Goal: Task Accomplishment & Management: Manage account settings

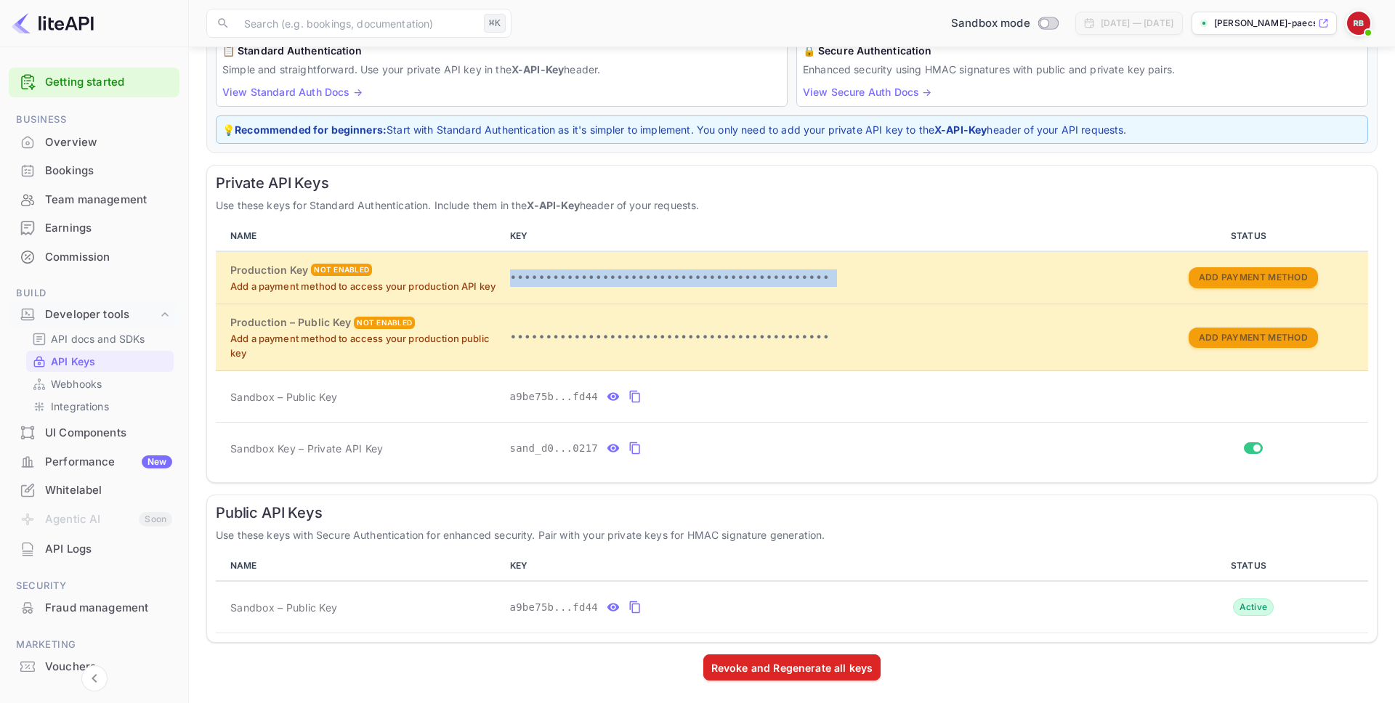
click at [1347, 25] on img at bounding box center [1358, 23] width 23 height 23
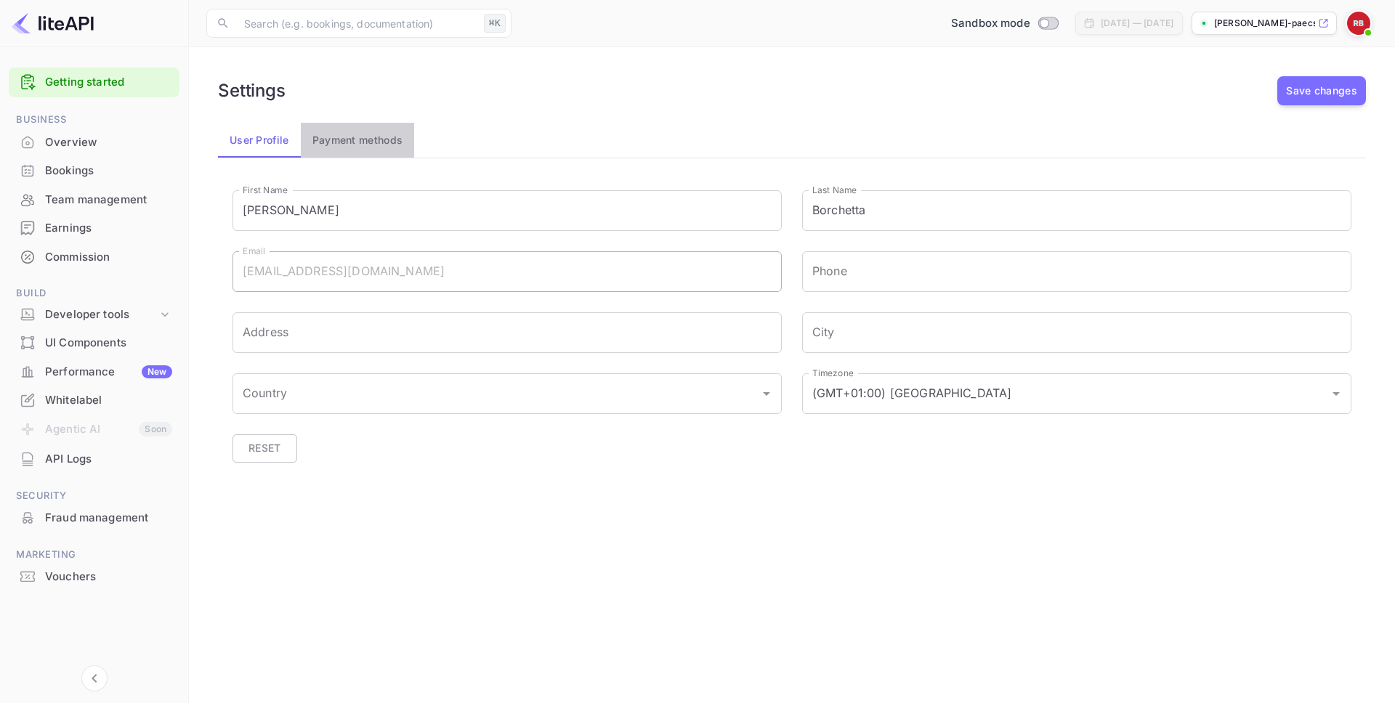
click at [355, 135] on button "Payment methods" at bounding box center [358, 140] width 114 height 35
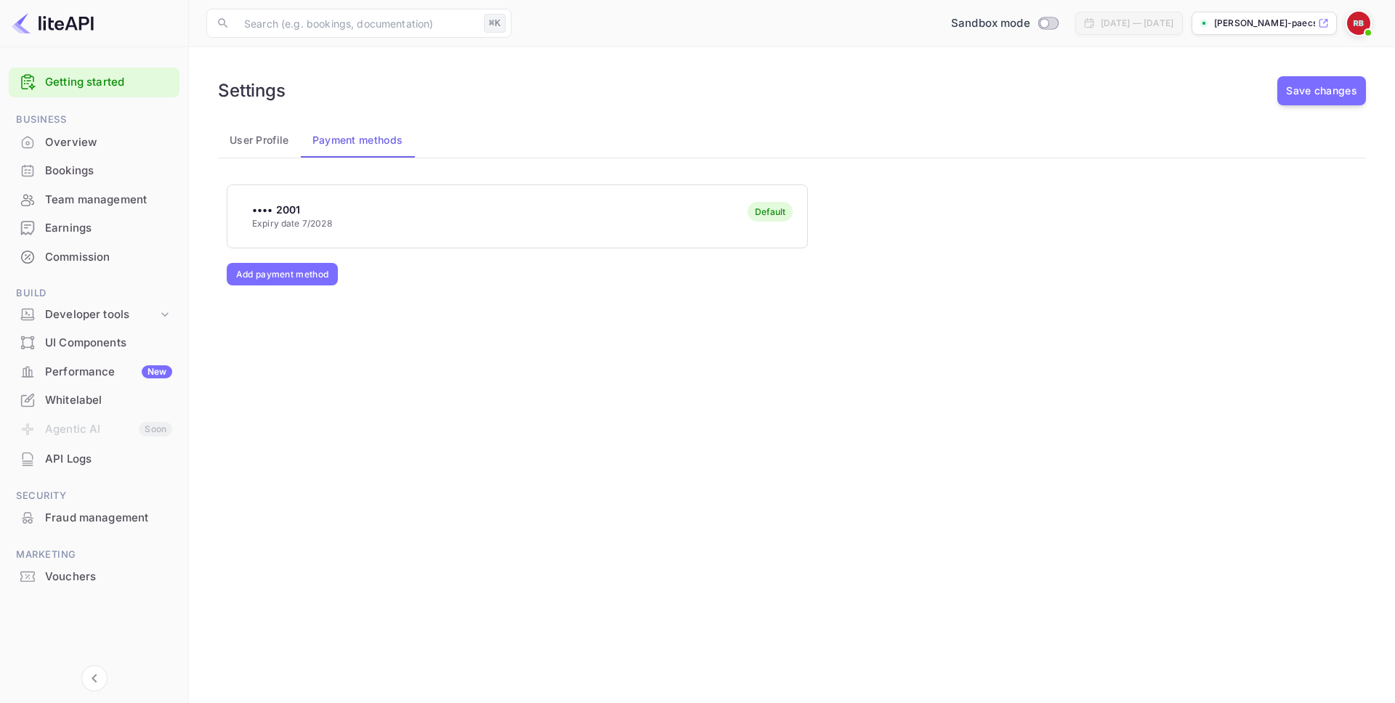
click at [378, 233] on div "•••• 2001 Expiry date 7/2028 Default" at bounding box center [517, 215] width 580 height 57
drag, startPoint x: 378, startPoint y: 233, endPoint x: 781, endPoint y: 217, distance: 403.7
click at [850, 225] on div "•••• 2001 Expiry date 7/2028 Default" at bounding box center [792, 217] width 1131 height 64
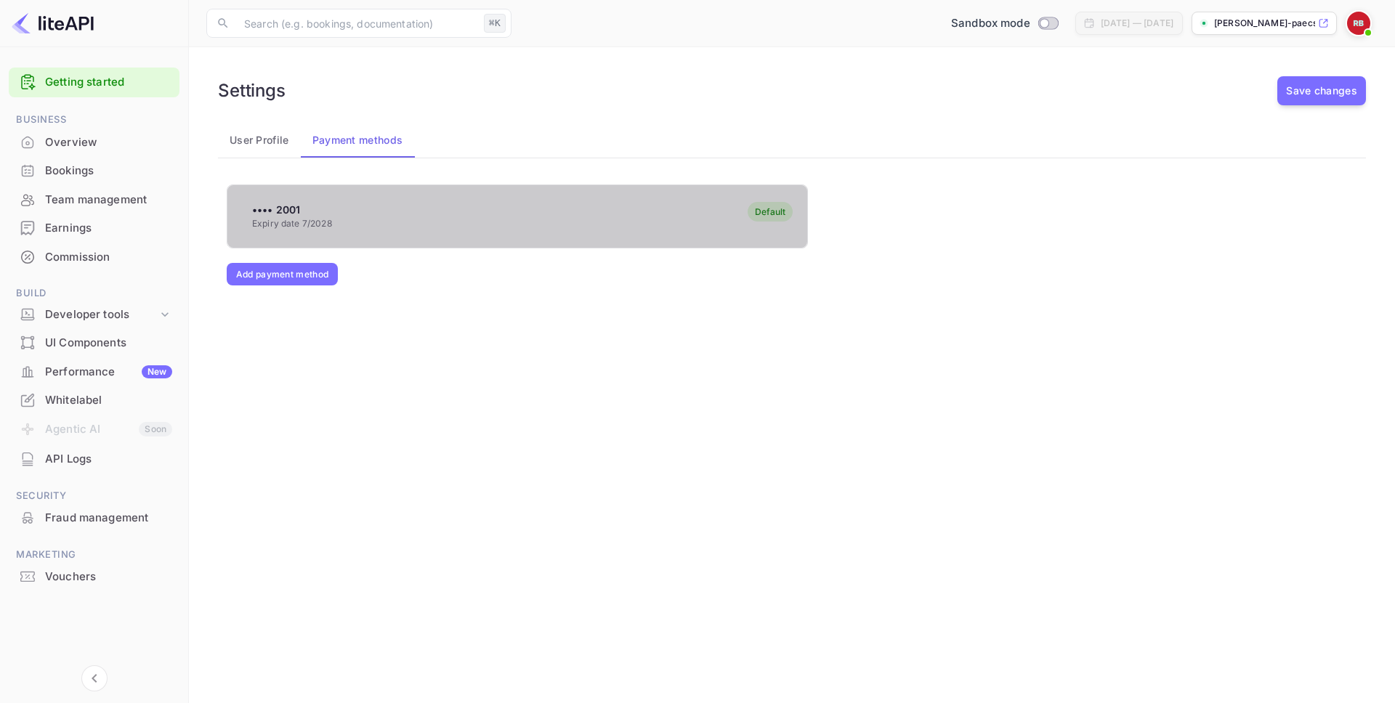
drag, startPoint x: 781, startPoint y: 217, endPoint x: 767, endPoint y: 217, distance: 14.5
click at [767, 217] on div "Default" at bounding box center [770, 211] width 31 height 11
drag, startPoint x: 767, startPoint y: 217, endPoint x: 659, endPoint y: 214, distance: 107.6
click at [759, 218] on div "Default" at bounding box center [770, 212] width 45 height 20
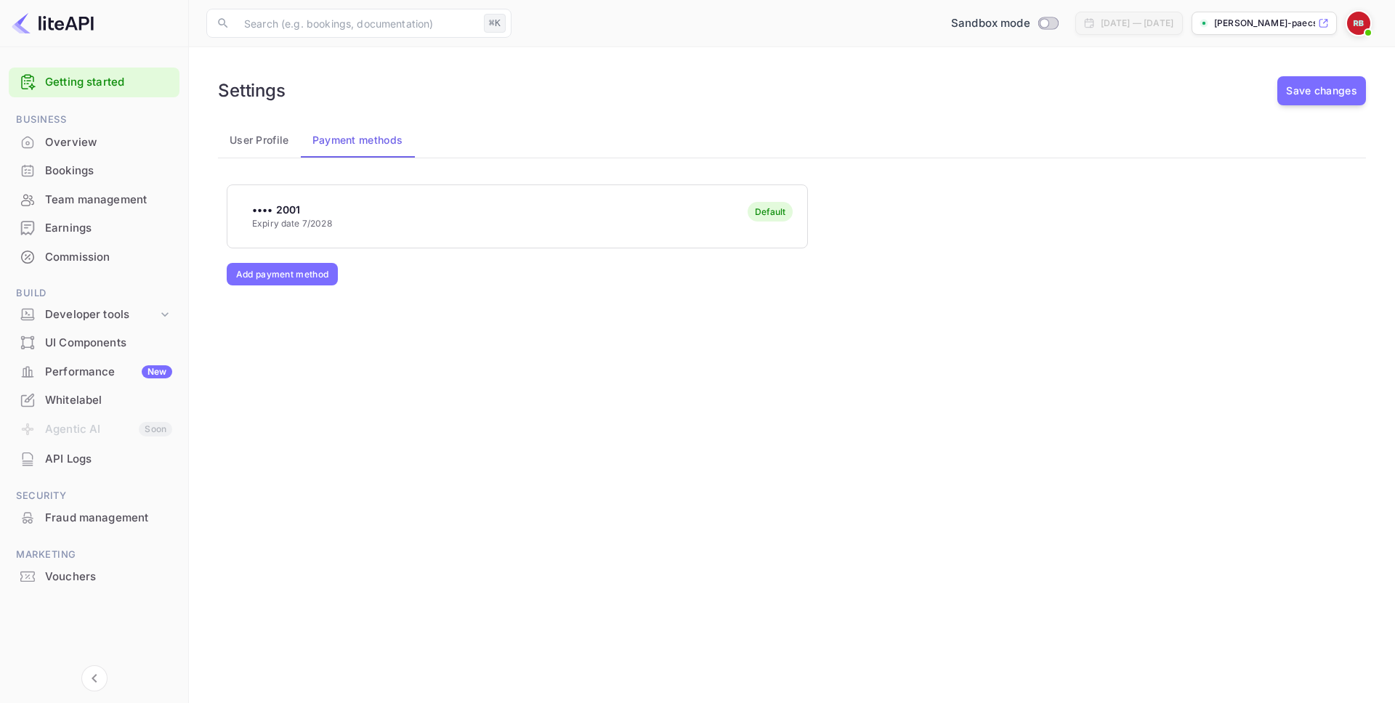
drag, startPoint x: 631, startPoint y: 215, endPoint x: 491, endPoint y: 208, distance: 139.7
click at [493, 207] on div "•••• 2001 Expiry date 7/2028 Default" at bounding box center [517, 215] width 580 height 57
click at [491, 208] on div "•••• 2001 Expiry date 7/2028 Default" at bounding box center [517, 215] width 580 height 57
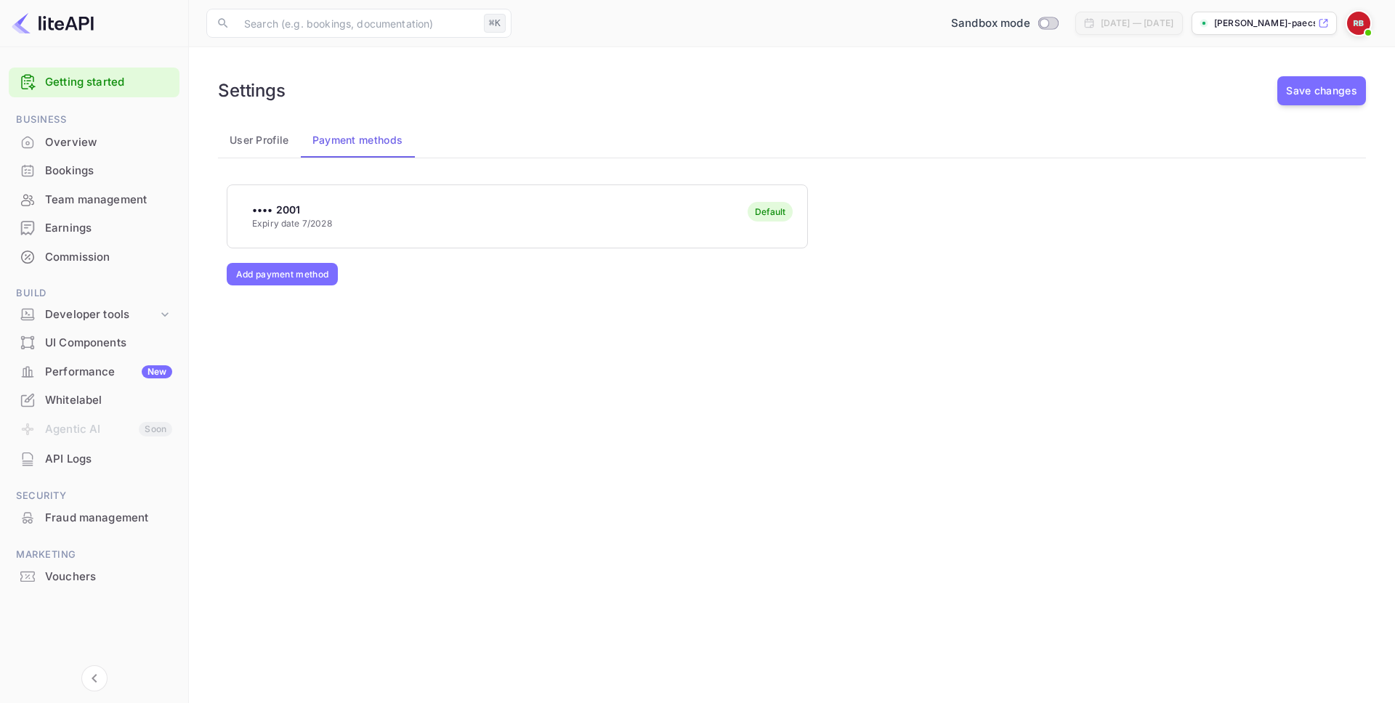
click at [491, 208] on div "•••• 2001 Expiry date 7/2028 Default" at bounding box center [517, 215] width 580 height 57
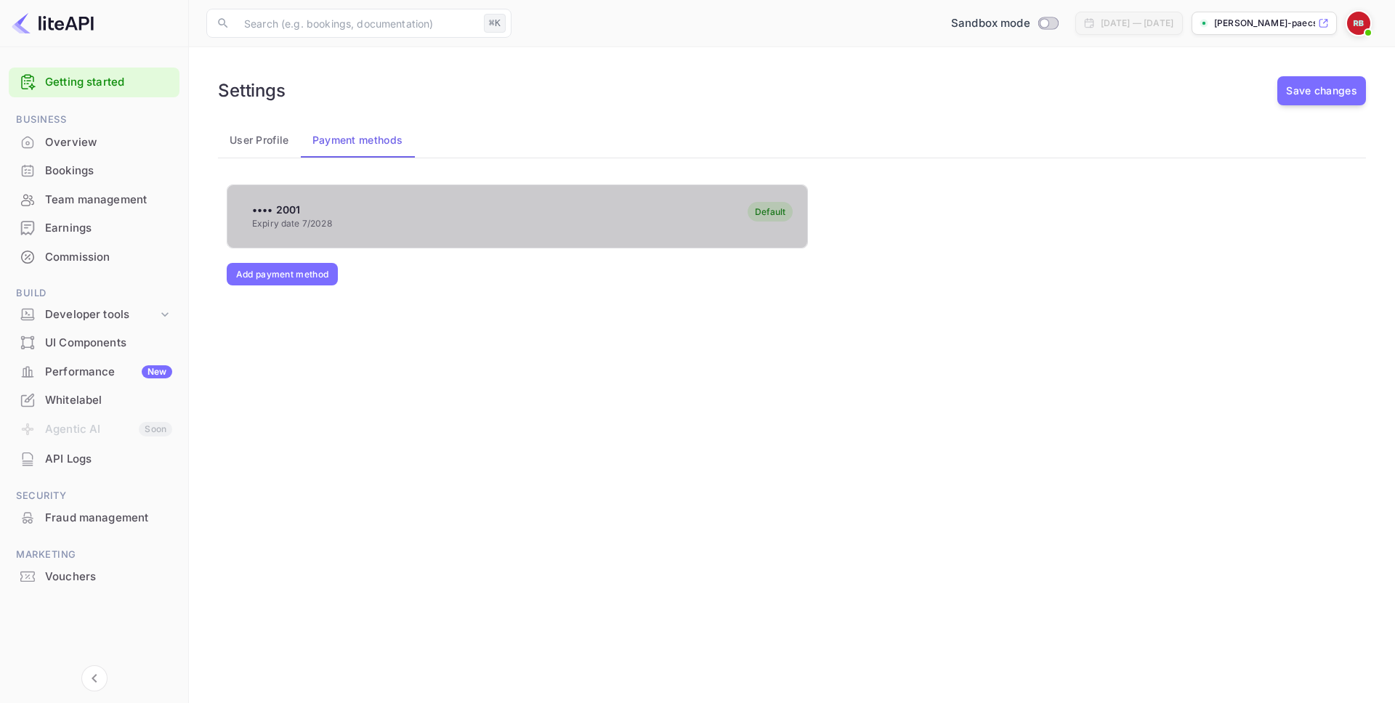
click at [491, 208] on div "•••• 2001 Expiry date 7/2028 Default" at bounding box center [517, 215] width 580 height 57
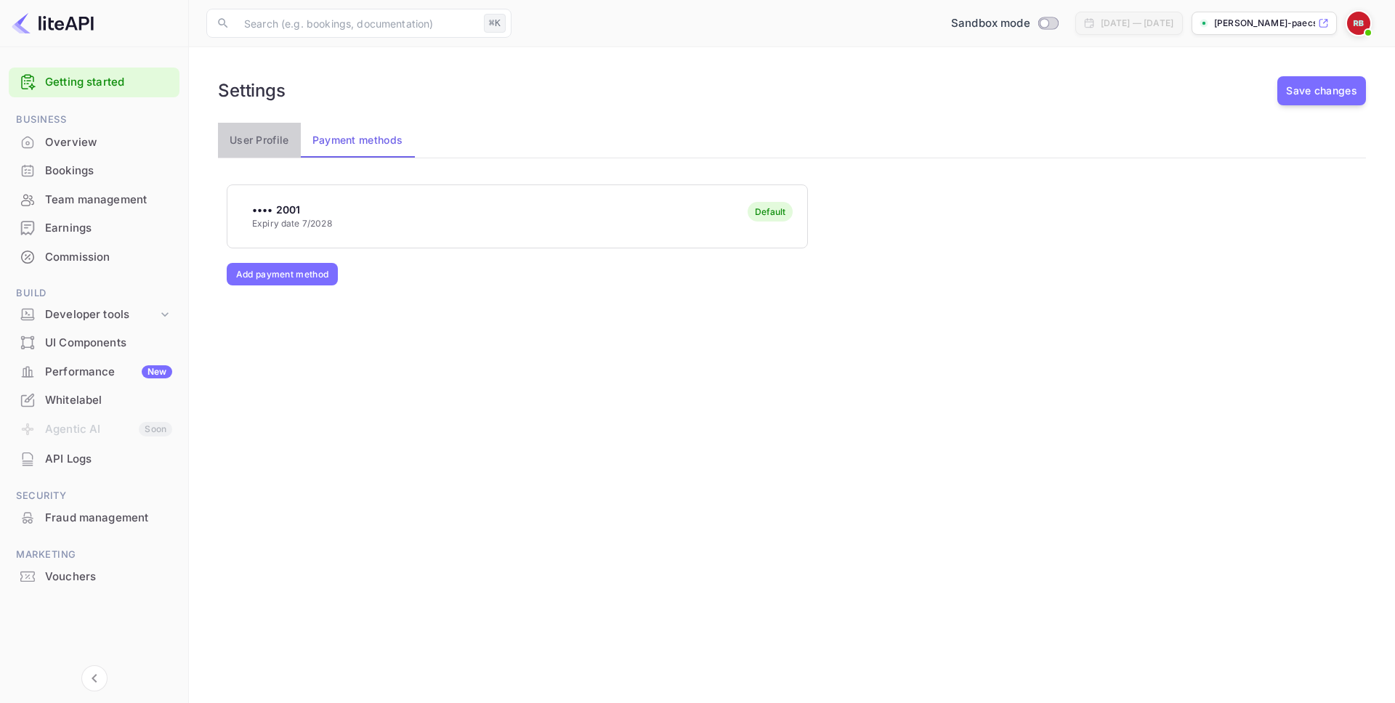
click at [250, 145] on button "User Profile" at bounding box center [259, 140] width 83 height 35
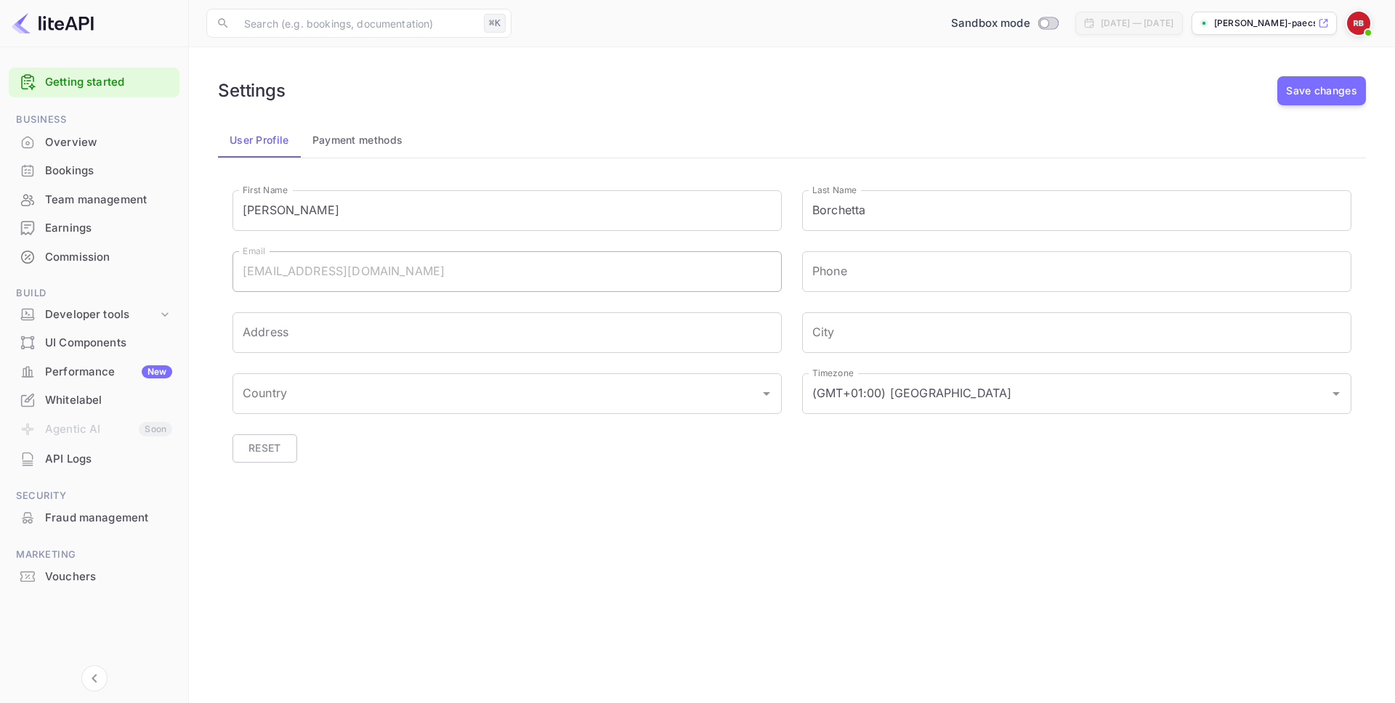
click at [360, 146] on button "Payment methods" at bounding box center [358, 140] width 114 height 35
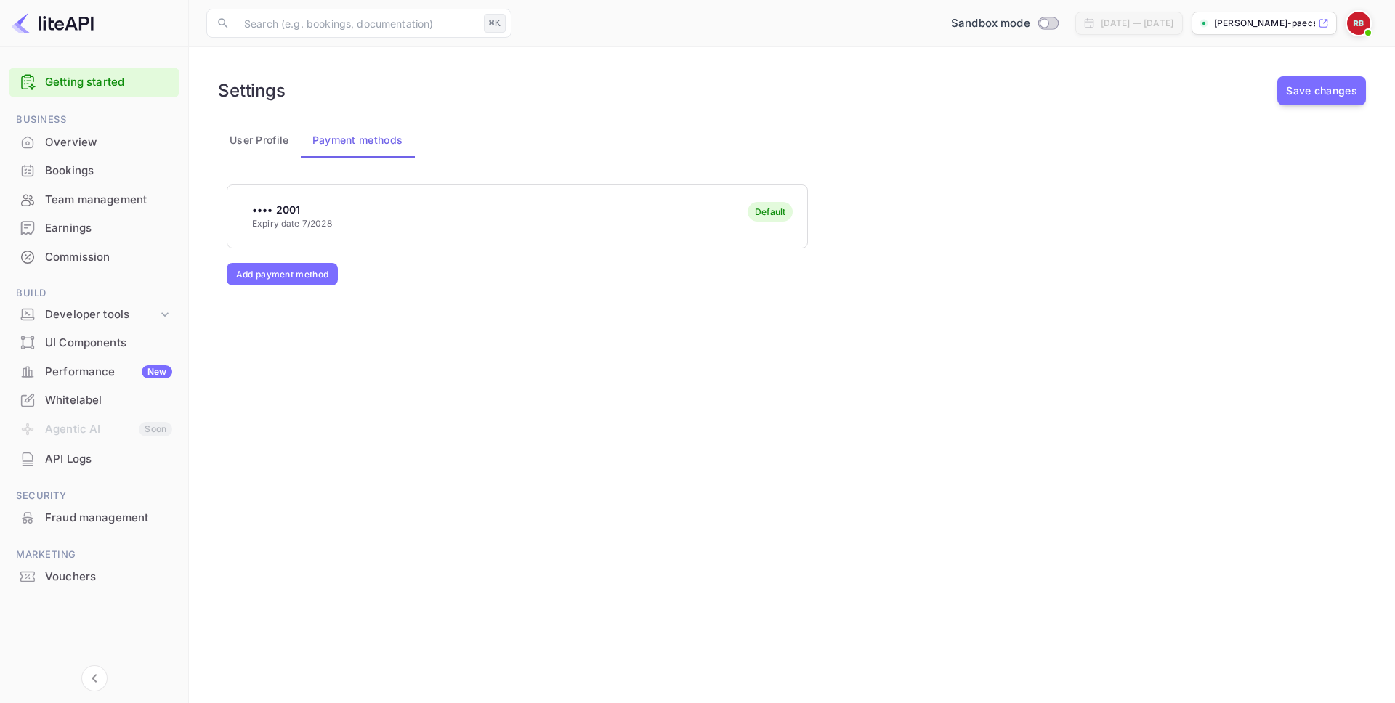
click at [772, 218] on div "Default" at bounding box center [770, 212] width 45 height 20
drag, startPoint x: 238, startPoint y: 133, endPoint x: 250, endPoint y: 135, distance: 11.8
click at [239, 133] on button "User Profile" at bounding box center [259, 140] width 83 height 35
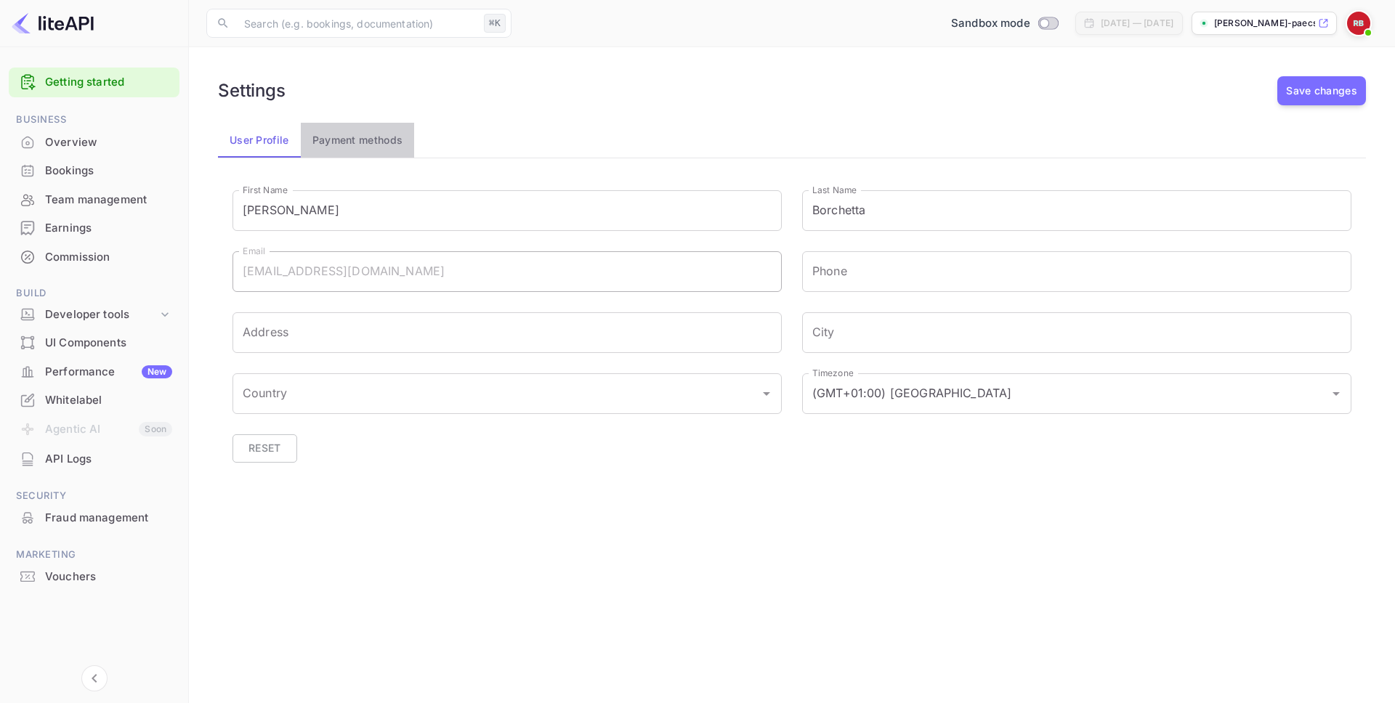
click at [340, 140] on button "Payment methods" at bounding box center [358, 140] width 114 height 35
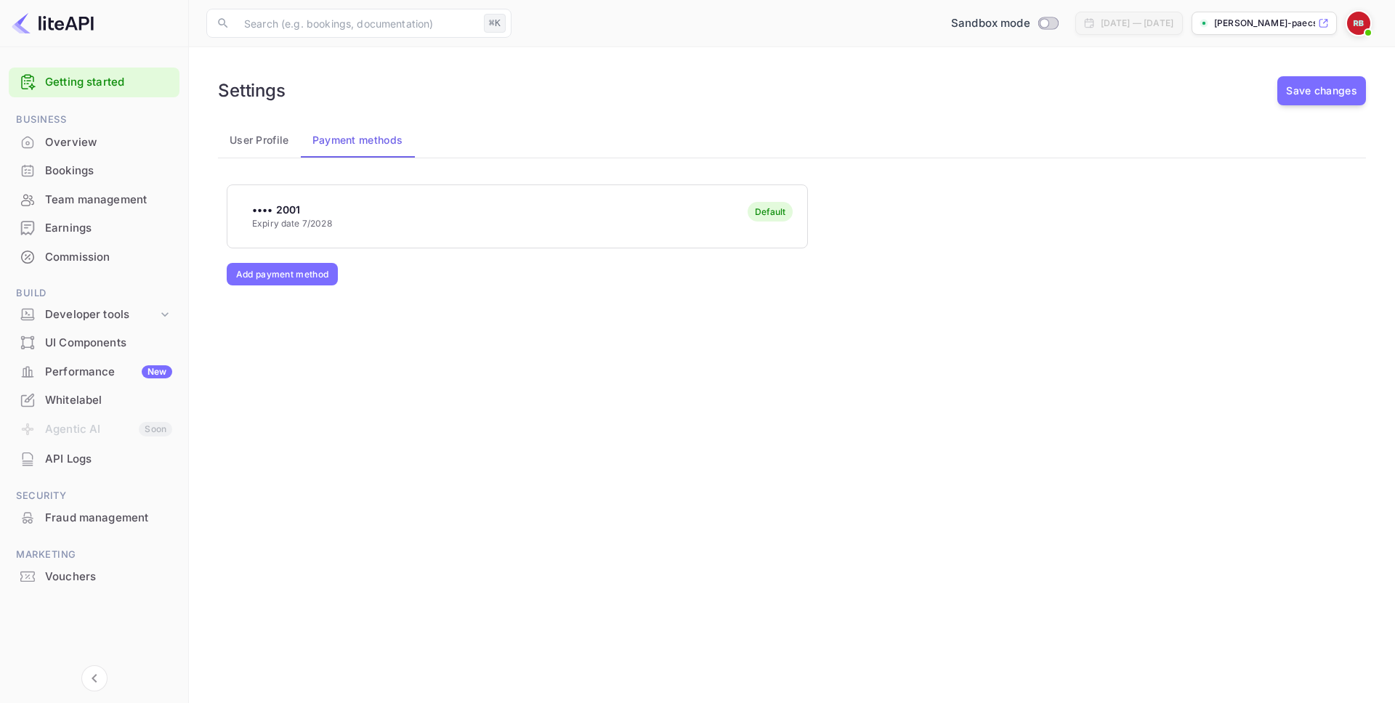
click at [277, 152] on button "User Profile" at bounding box center [259, 140] width 83 height 35
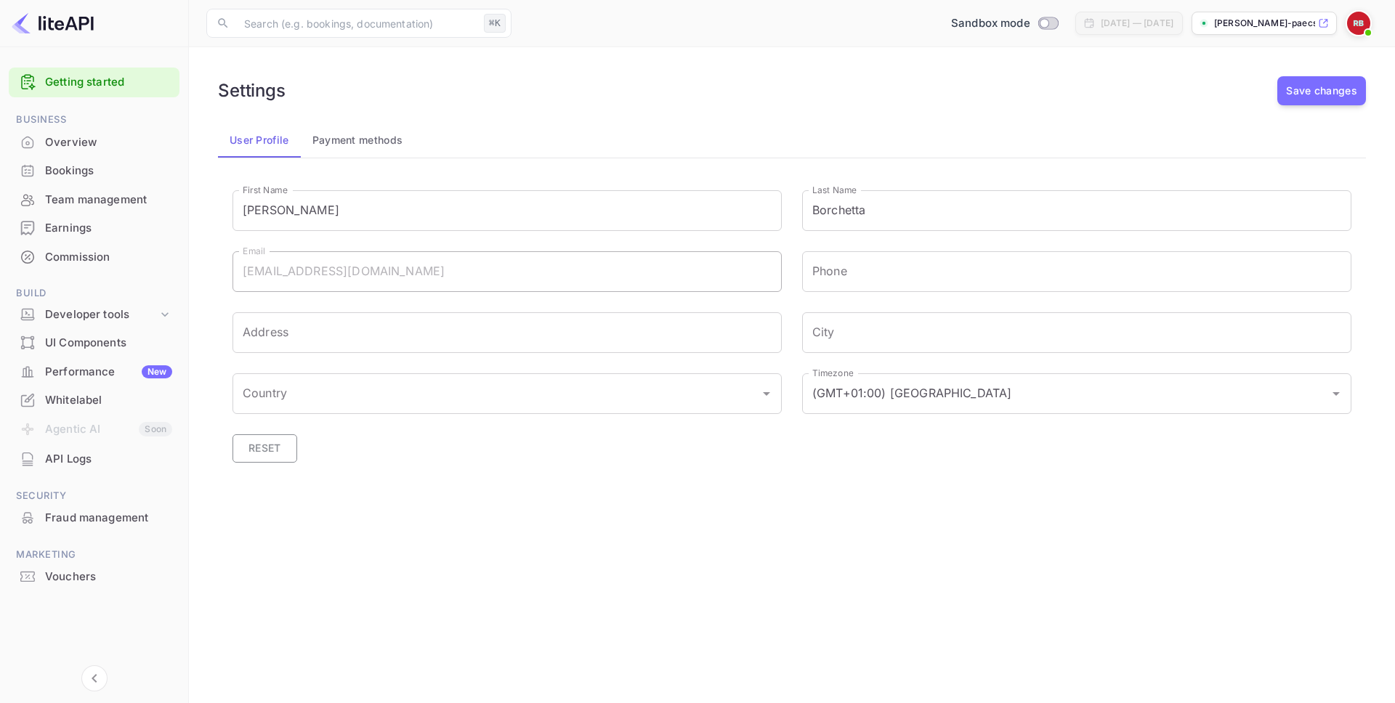
click at [275, 447] on button "Reset" at bounding box center [265, 449] width 65 height 28
click at [364, 145] on button "Payment methods" at bounding box center [358, 140] width 114 height 35
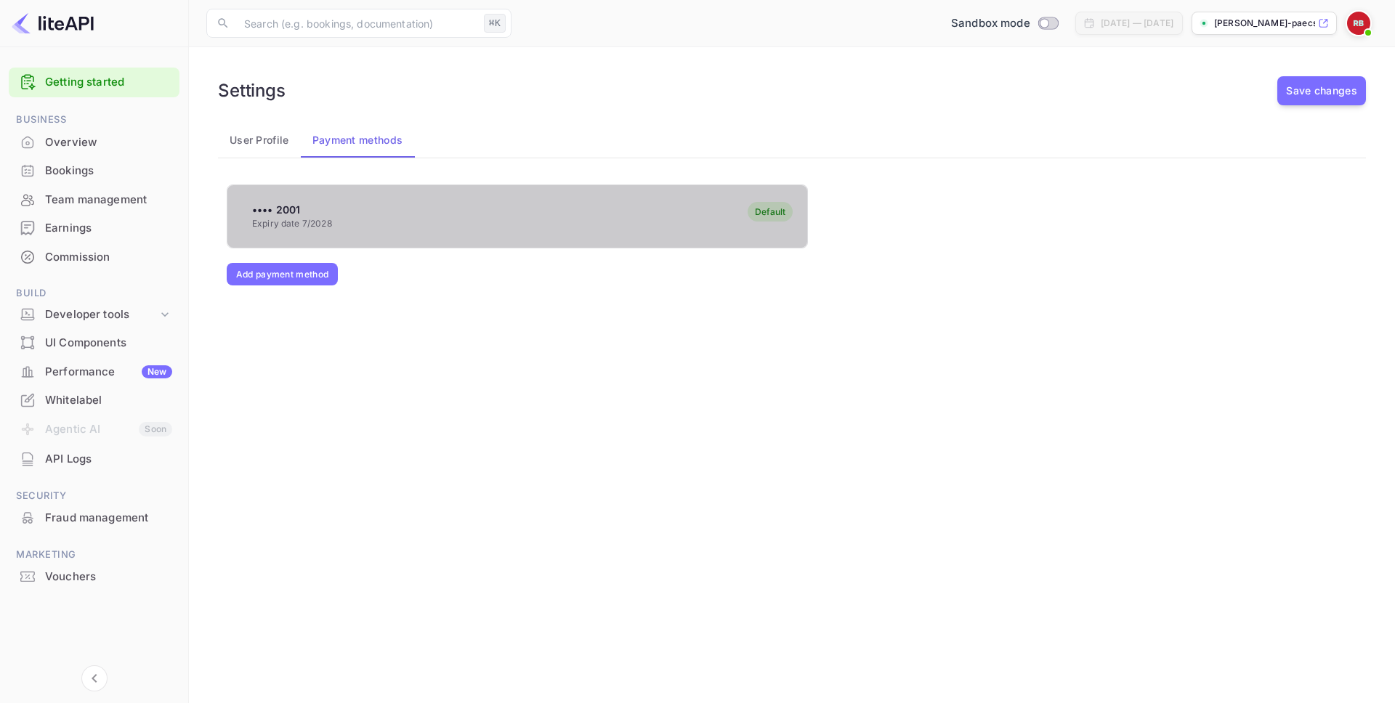
drag, startPoint x: 760, startPoint y: 207, endPoint x: 517, endPoint y: 209, distance: 243.5
click at [518, 210] on div "•••• 2001 Expiry date 7/2028 Default" at bounding box center [517, 215] width 580 height 57
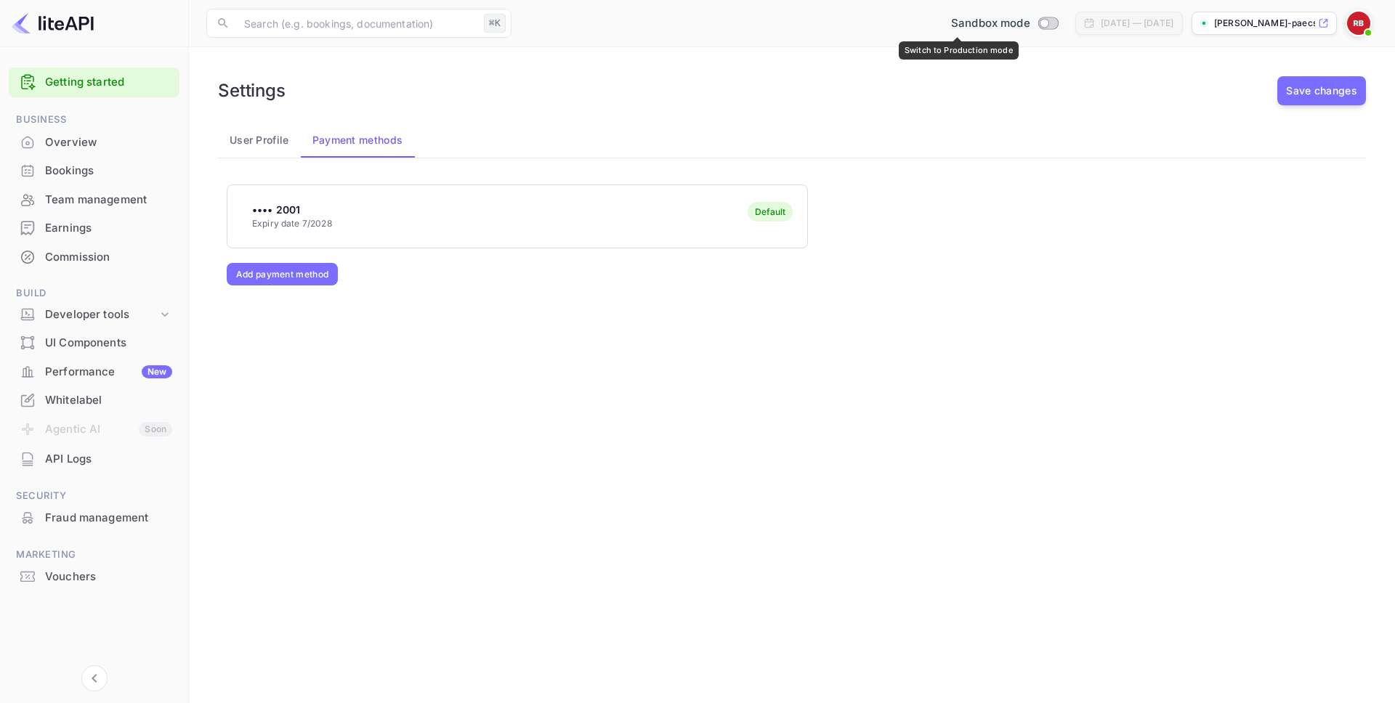
click at [1030, 24] on input "Switch to Production mode" at bounding box center [1044, 22] width 29 height 9
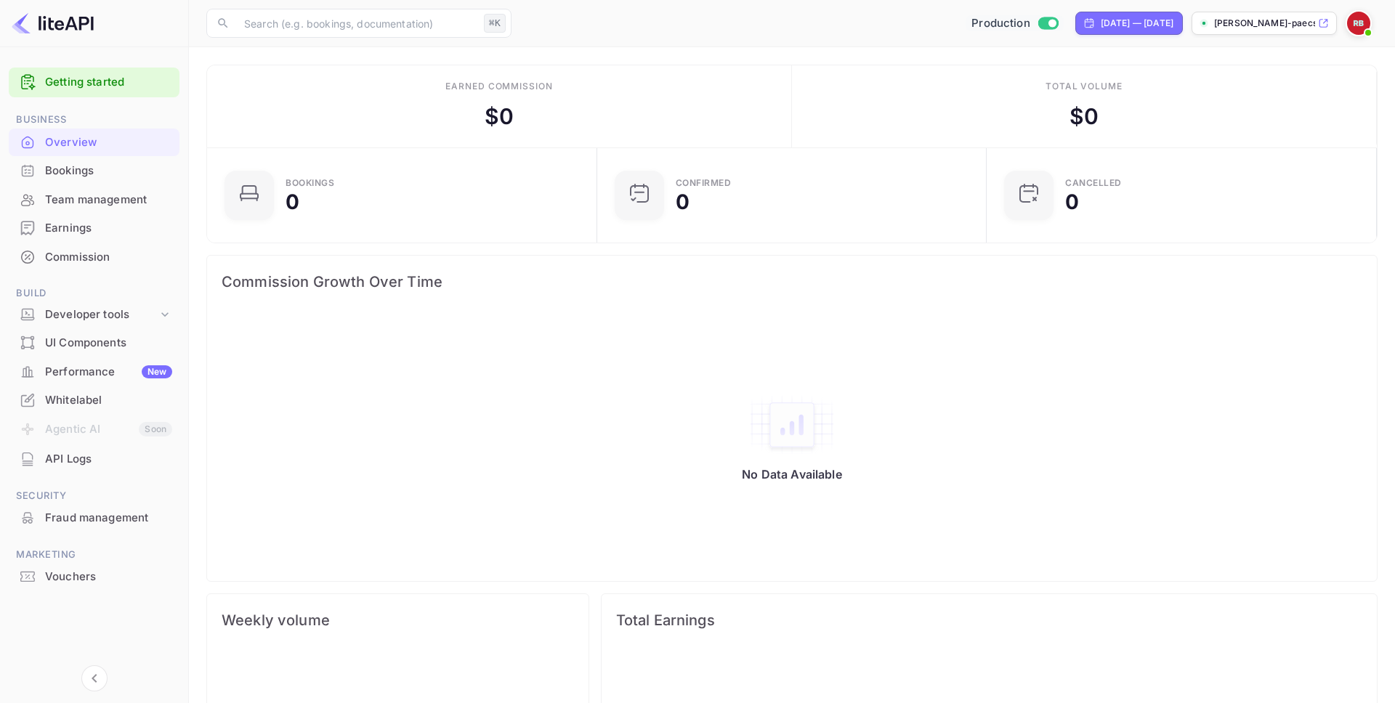
click at [1355, 23] on img at bounding box center [1358, 23] width 23 height 23
click at [1261, 112] on div "Settings" at bounding box center [1288, 114] width 167 height 35
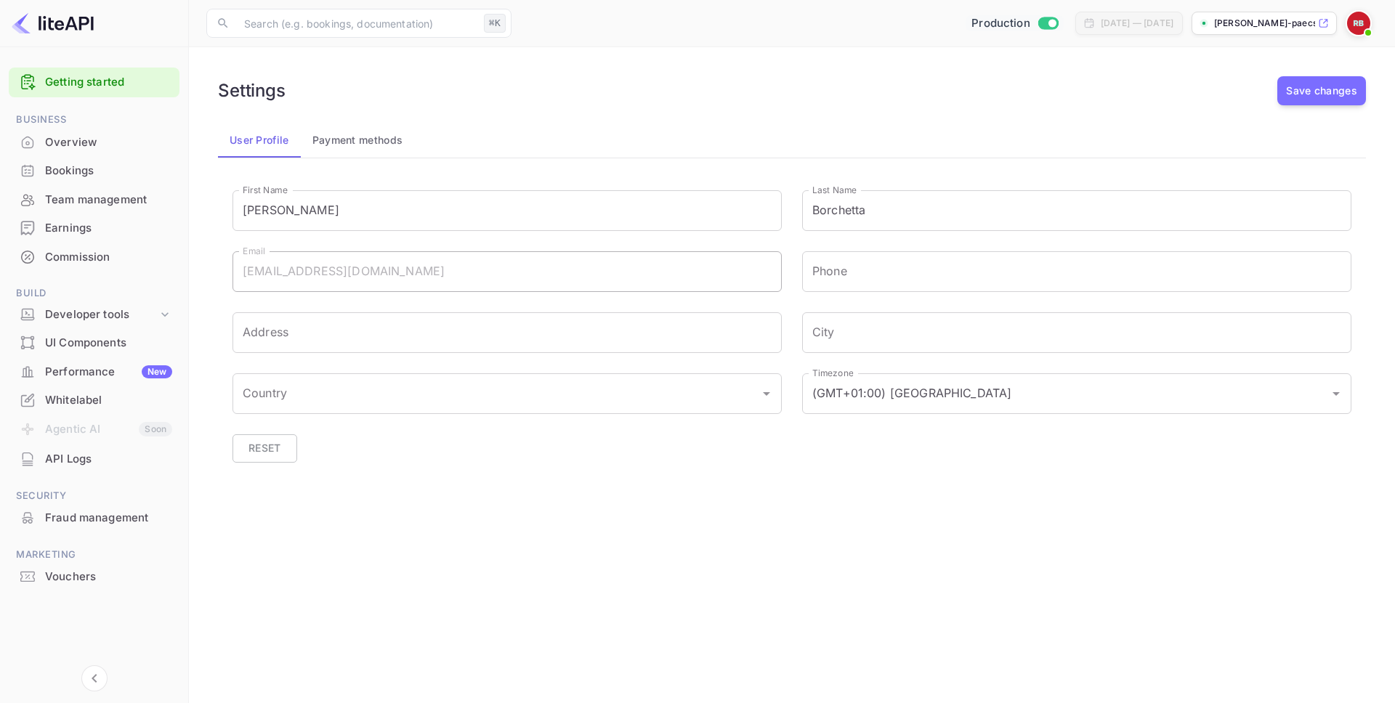
click at [414, 145] on button "Payment methods" at bounding box center [358, 140] width 114 height 35
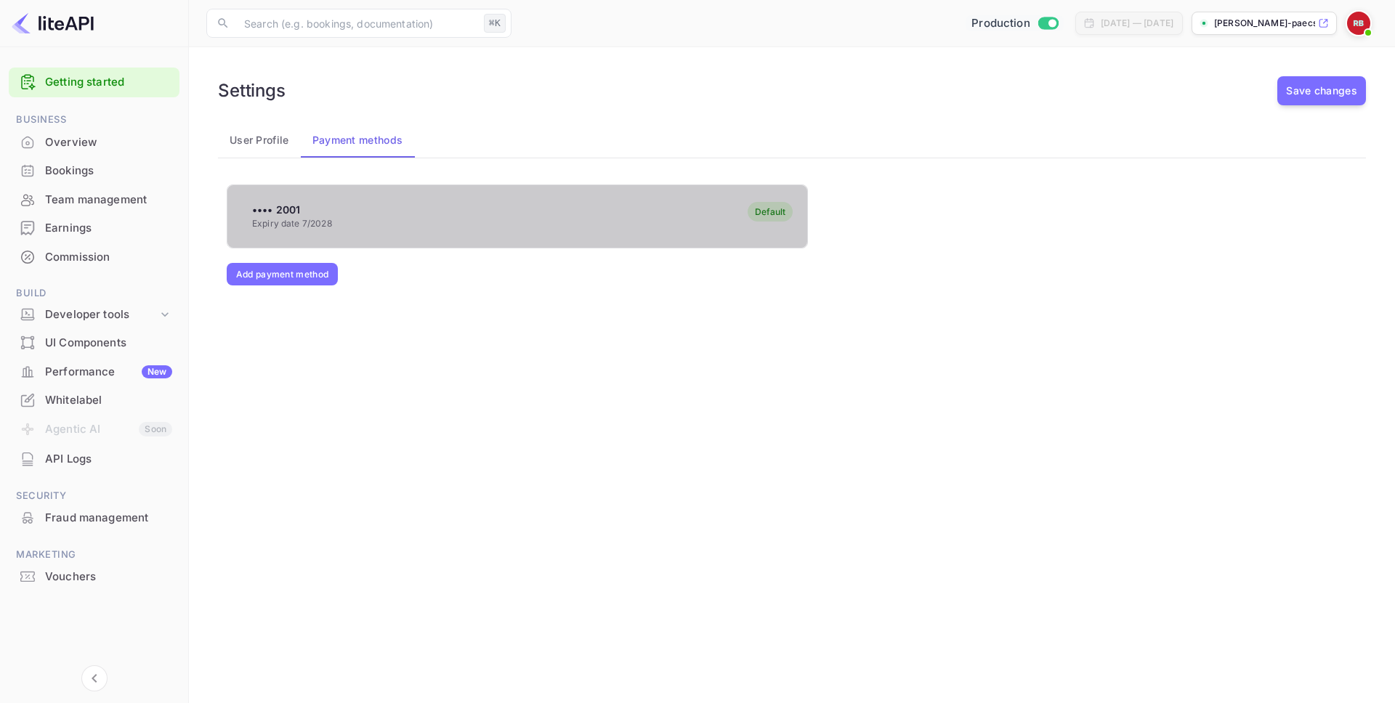
click at [395, 210] on div "•••• 2001 Expiry date 7/2028 Default" at bounding box center [517, 215] width 580 height 57
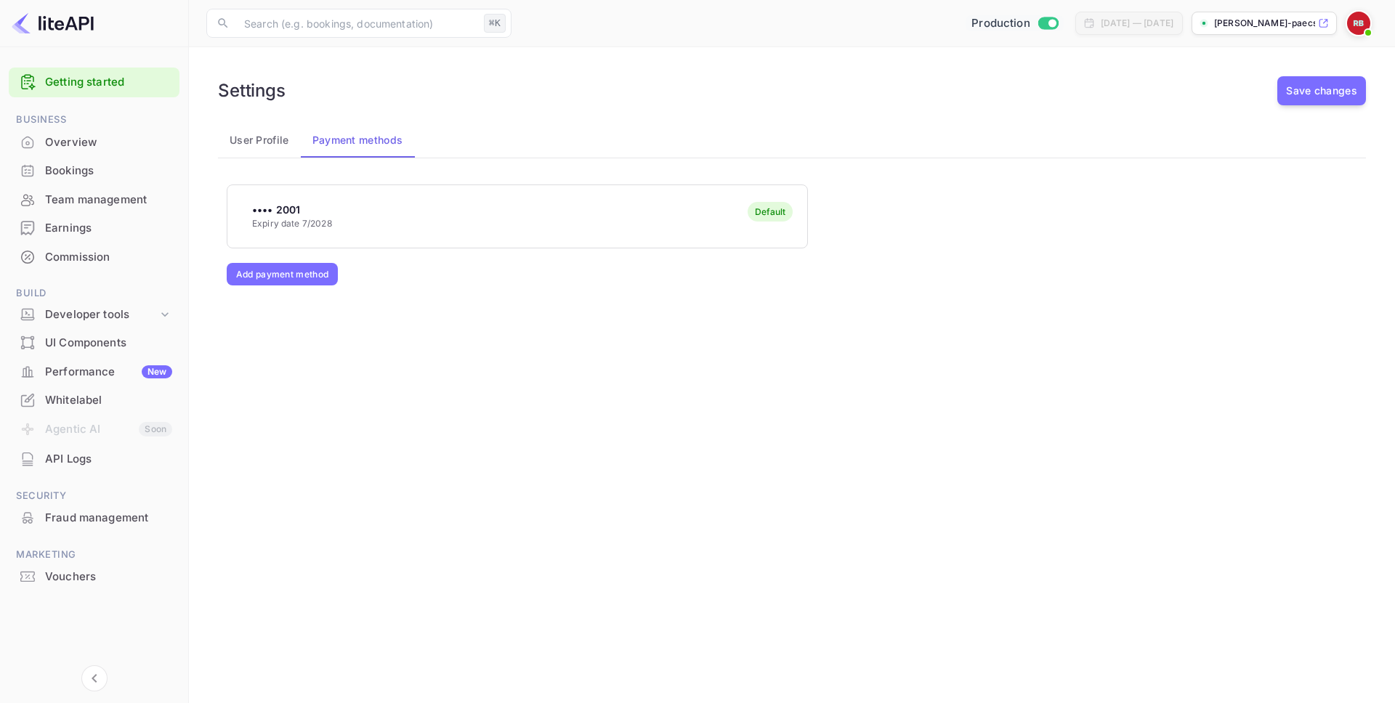
click at [395, 210] on div "•••• 2001 Expiry date 7/2028 Default" at bounding box center [517, 215] width 580 height 57
click at [1038, 25] on input "Switch to Sandbox mode" at bounding box center [1052, 22] width 29 height 9
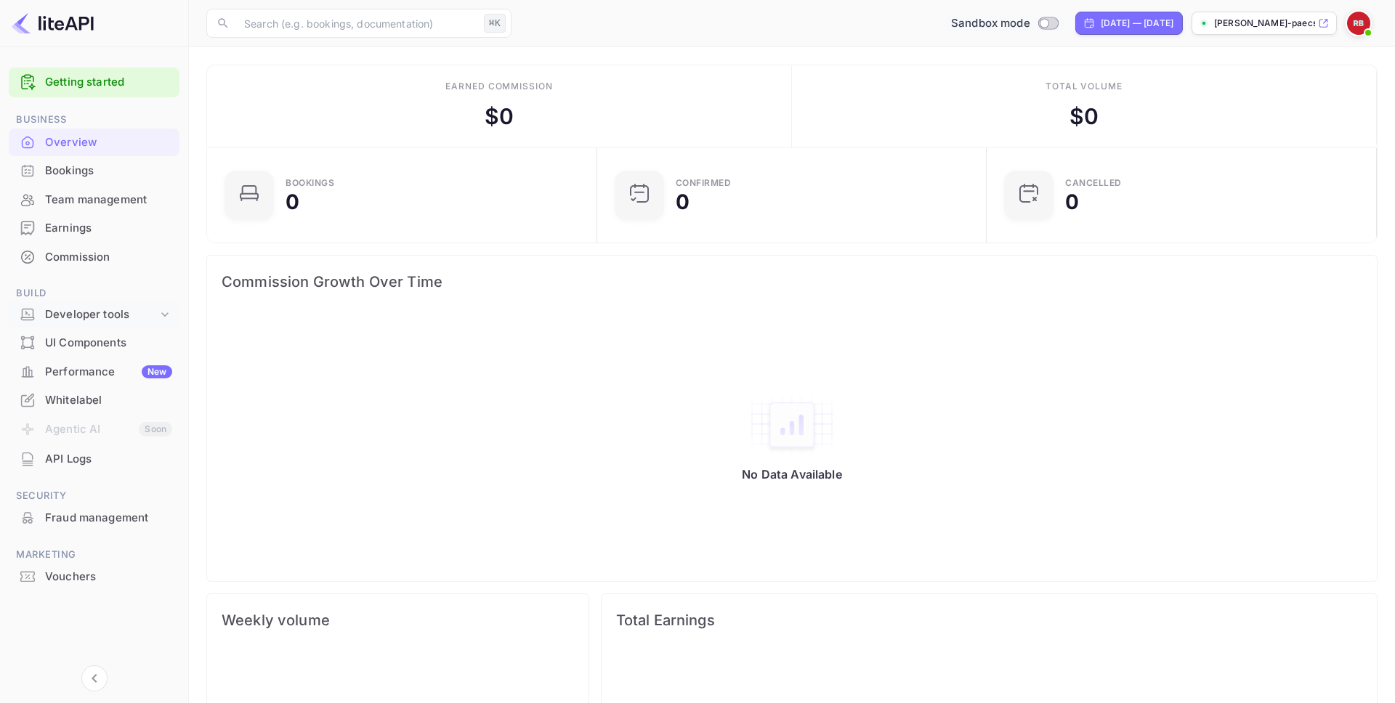
click at [126, 320] on div "Developer tools" at bounding box center [101, 315] width 113 height 17
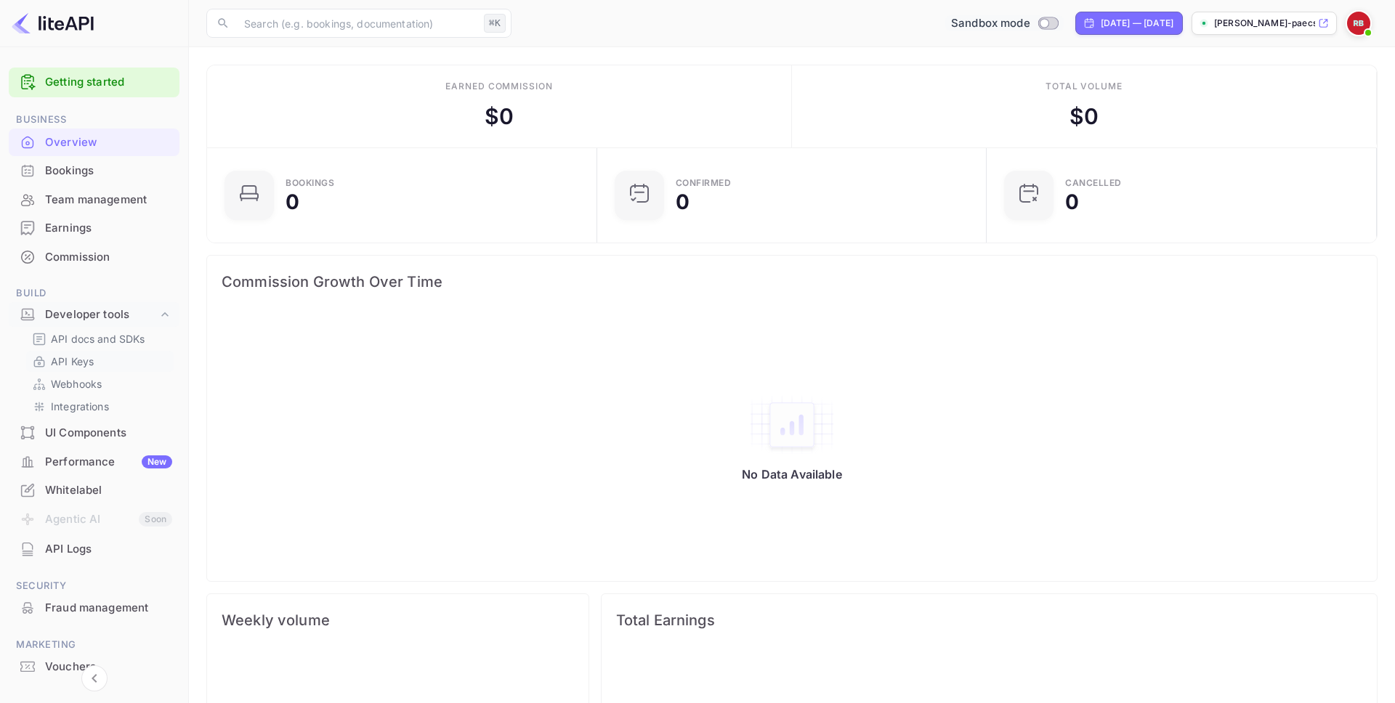
click at [89, 363] on p "API Keys" at bounding box center [72, 361] width 43 height 15
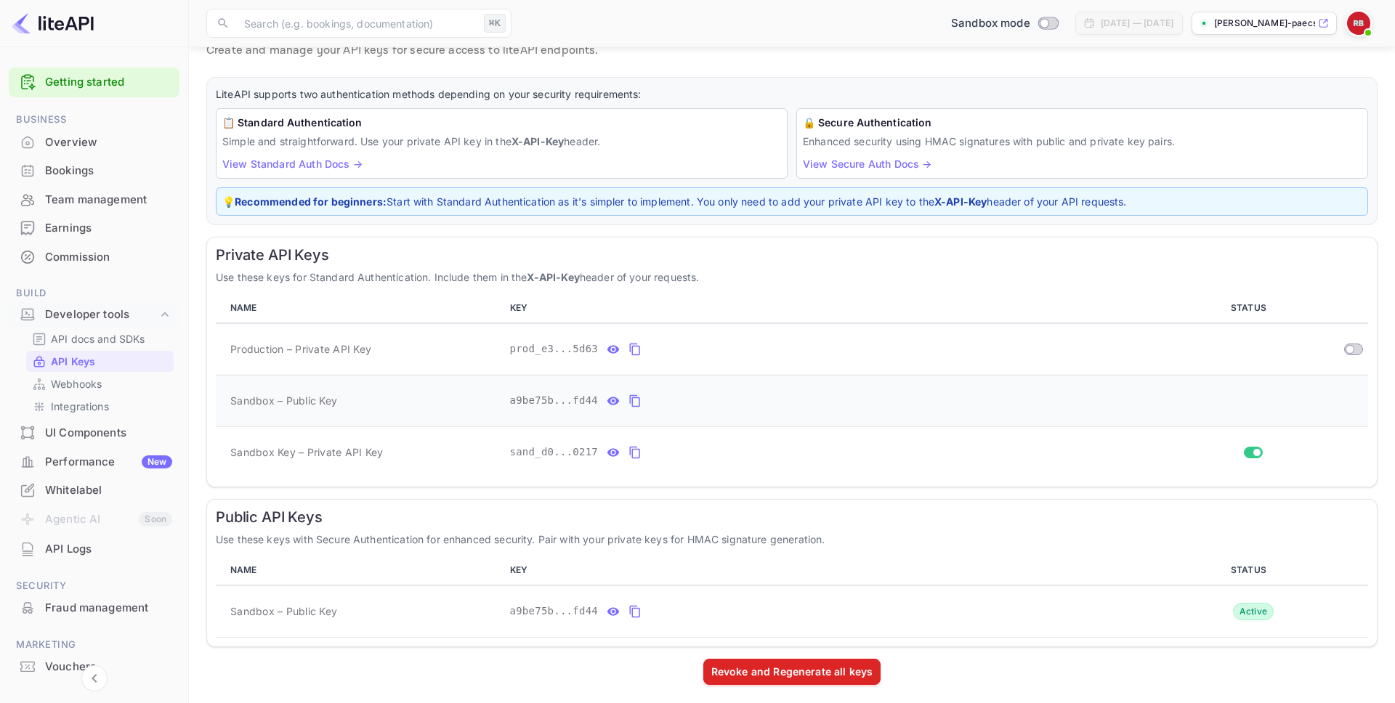
scroll to position [60, 0]
